Goal: Task Accomplishment & Management: Manage account settings

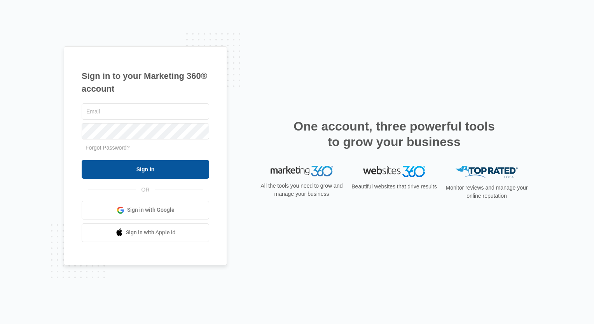
type input "[EMAIL_ADDRESS][PERSON_NAME][DOMAIN_NAME]"
click at [161, 171] on input "Sign In" at bounding box center [146, 169] width 128 height 19
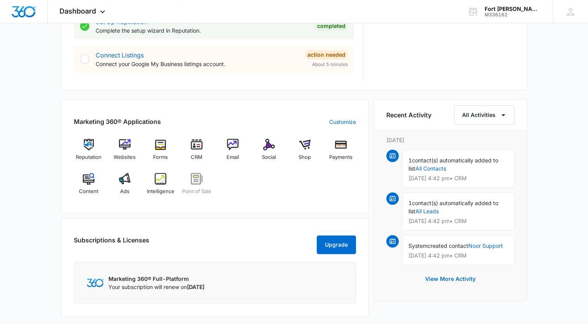
scroll to position [428, 0]
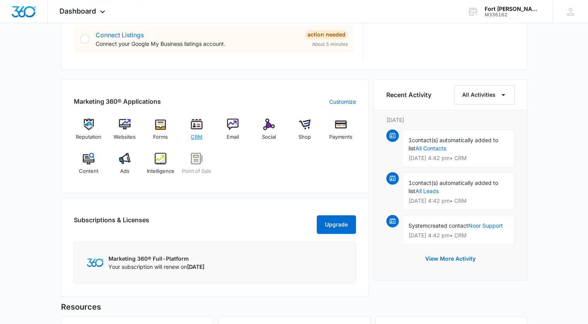
click at [201, 123] on img at bounding box center [197, 125] width 12 height 12
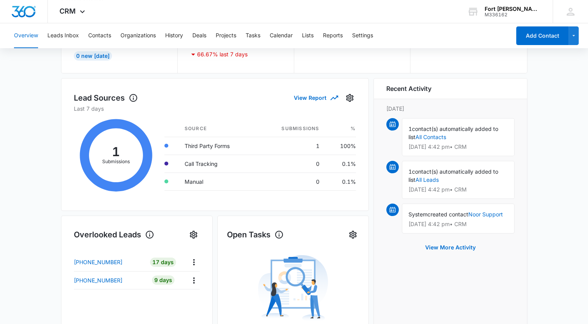
scroll to position [78, 0]
click at [436, 138] on link "All Contacts" at bounding box center [431, 137] width 31 height 7
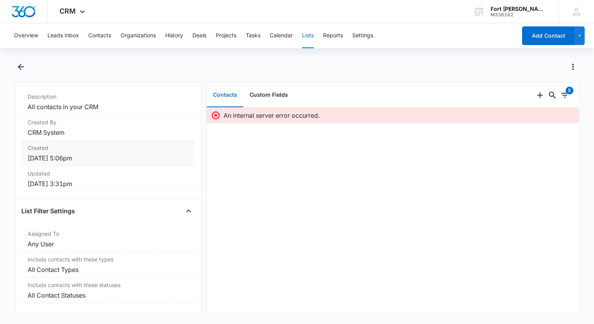
scroll to position [76, 0]
click at [272, 95] on button "Custom Fields" at bounding box center [268, 95] width 51 height 24
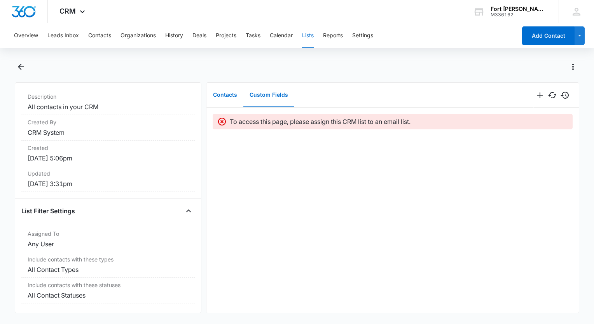
click at [228, 96] on button "Contacts" at bounding box center [225, 95] width 37 height 24
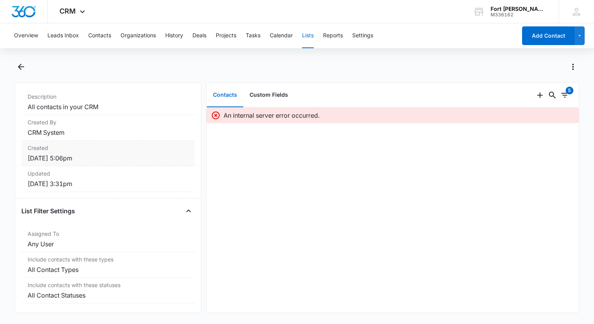
click at [104, 154] on dd "Feb 15, 2021 at 5:06pm" at bounding box center [108, 158] width 161 height 9
click at [45, 179] on dd "Apr 11, 2025 at 3:31pm" at bounding box center [108, 183] width 161 height 9
click at [560, 96] on icon "Filters" at bounding box center [564, 95] width 9 height 9
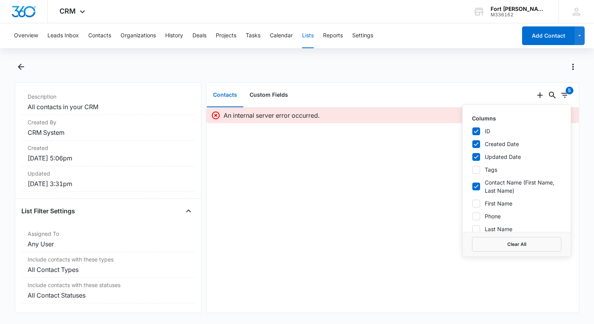
click at [473, 154] on icon at bounding box center [476, 157] width 7 height 7
click at [472, 157] on input "Updated Date" at bounding box center [472, 157] width 0 height 0
checkbox input "false"
click at [473, 145] on icon at bounding box center [476, 144] width 7 height 7
click at [472, 144] on input "Created Date" at bounding box center [472, 144] width 0 height 0
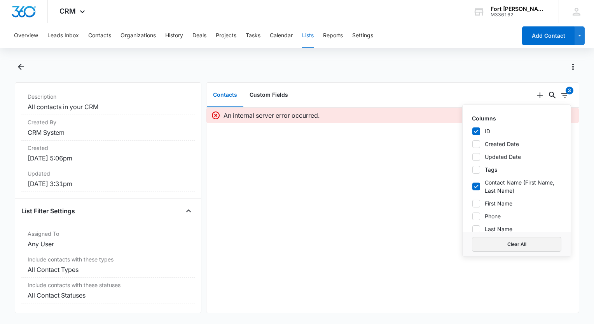
click at [505, 240] on button "Clear All" at bounding box center [516, 244] width 89 height 15
checkbox input "true"
click at [436, 65] on div at bounding box center [306, 67] width 548 height 12
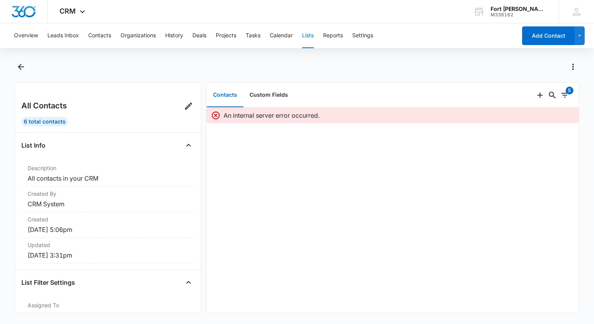
click at [46, 125] on div "6 Total Contacts" at bounding box center [44, 121] width 47 height 9
click at [184, 107] on icon at bounding box center [188, 106] width 9 height 9
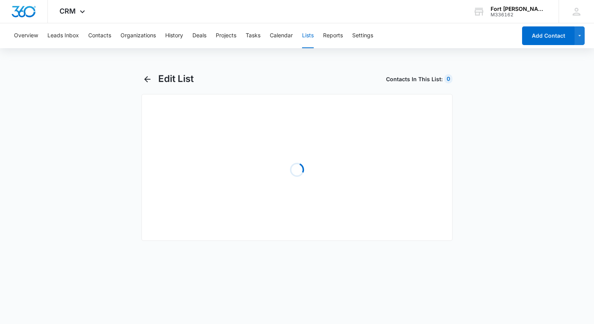
select select "31"
